Goal: Transaction & Acquisition: Obtain resource

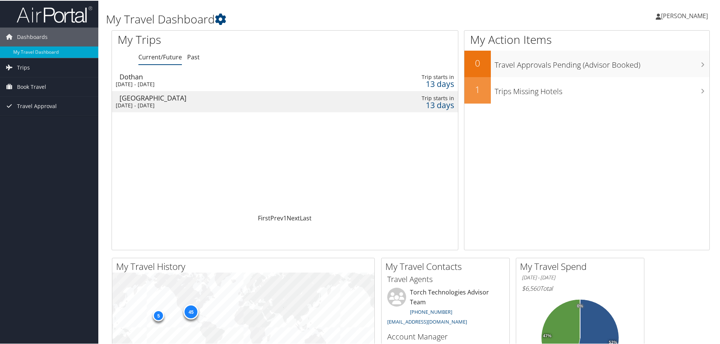
click at [195, 81] on div "Mon 13 Oct 2025 - Fri 17 Oct 2025" at bounding box center [223, 83] width 215 height 7
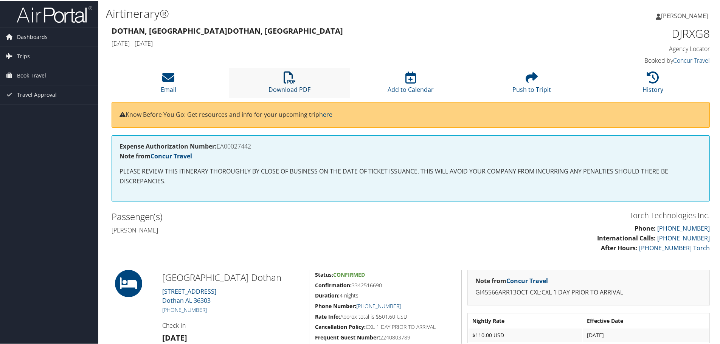
click at [291, 82] on icon at bounding box center [290, 77] width 12 height 12
click at [183, 79] on li "Email" at bounding box center [168, 82] width 121 height 31
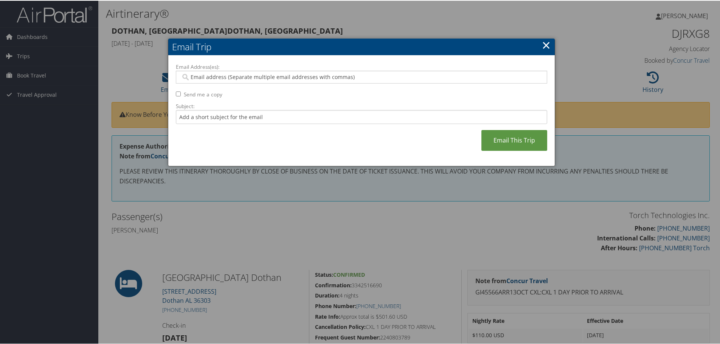
click at [215, 77] on input "Email Address(es):" at bounding box center [361, 77] width 361 height 8
click at [186, 95] on label "Send me a copy" at bounding box center [203, 94] width 39 height 8
click at [181, 95] on input "Send me a copy" at bounding box center [178, 93] width 5 height 5
checkbox input "true"
click at [208, 70] on div at bounding box center [361, 76] width 371 height 13
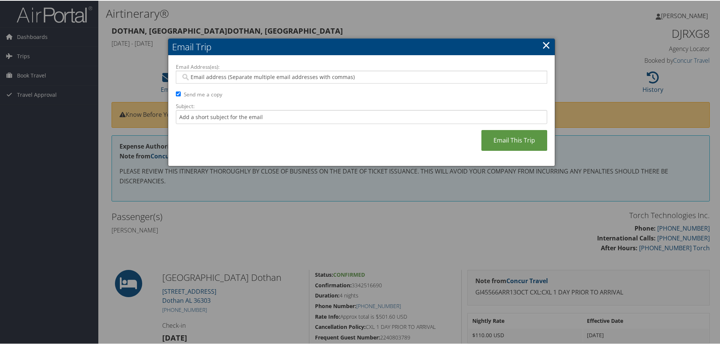
click at [210, 73] on input "Email Address(es):" at bounding box center [361, 77] width 361 height 8
type input "dylan.d.singh.ctr@army.mil"
click at [519, 140] on link "Email This Trip" at bounding box center [515, 139] width 66 height 21
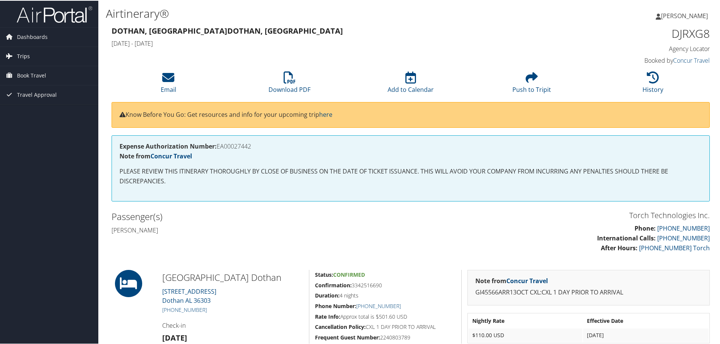
click at [28, 56] on span "Trips" at bounding box center [23, 55] width 13 height 19
click at [33, 72] on link "Current/Future Trips" at bounding box center [49, 70] width 98 height 11
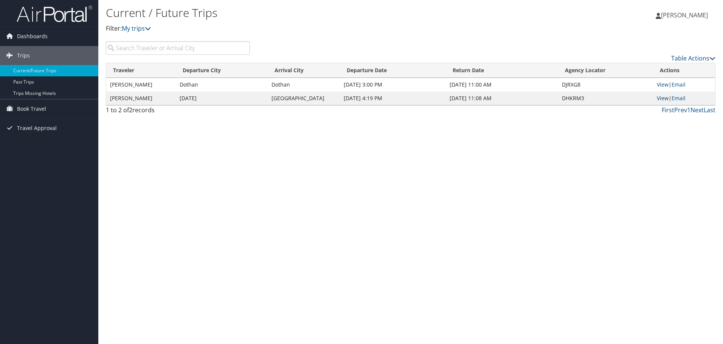
click at [664, 98] on link "View" at bounding box center [663, 98] width 12 height 7
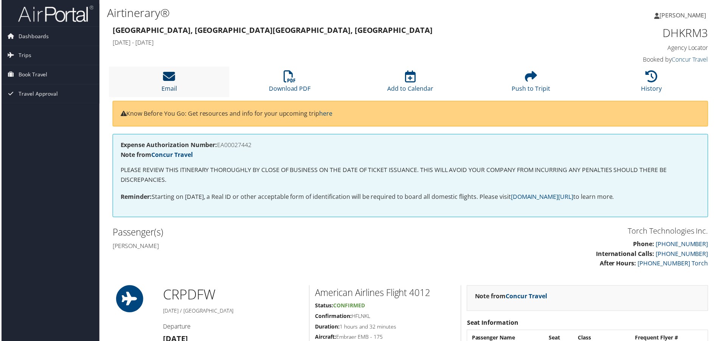
click at [174, 79] on icon at bounding box center [168, 77] width 12 height 12
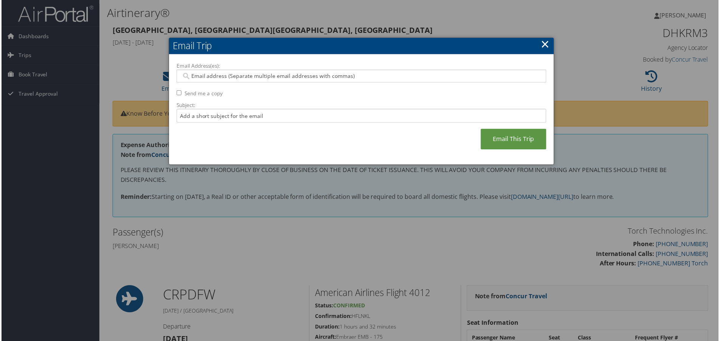
click at [184, 92] on label "Send me a copy" at bounding box center [203, 94] width 39 height 8
click at [181, 92] on input "Send me a copy" at bounding box center [178, 93] width 5 height 5
checkbox input "true"
click at [200, 76] on input "Email Address(es):" at bounding box center [361, 77] width 361 height 8
type input "dylan.d.singh.ctr@army.mil"
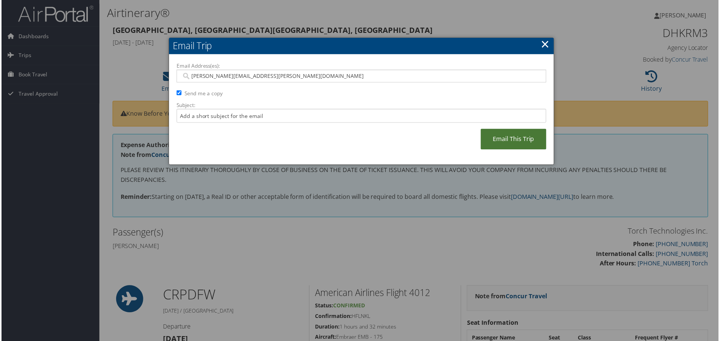
click at [516, 143] on link "Email This Trip" at bounding box center [515, 139] width 66 height 21
type input "dylan.d.singh.ctr@army.mil"
